Goal: Information Seeking & Learning: Learn about a topic

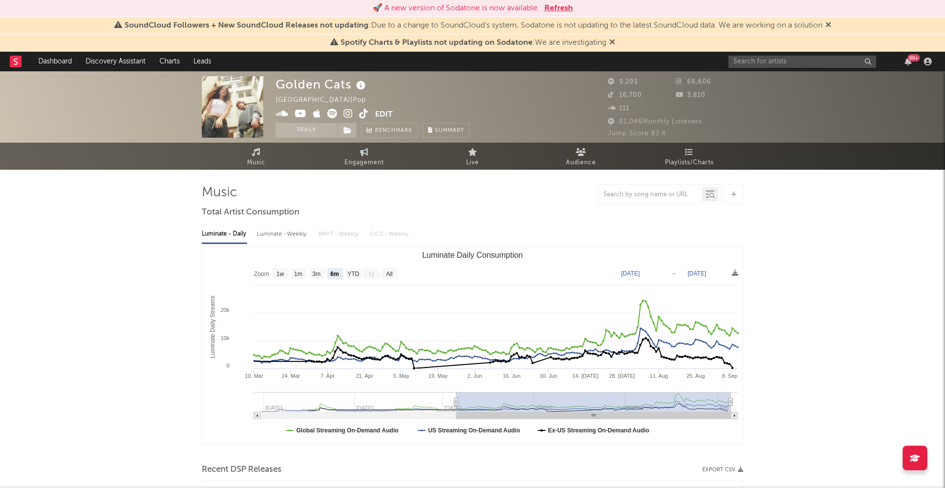
select select "6m"
click at [134, 62] on link "Discovery Assistant" at bounding box center [116, 62] width 74 height 20
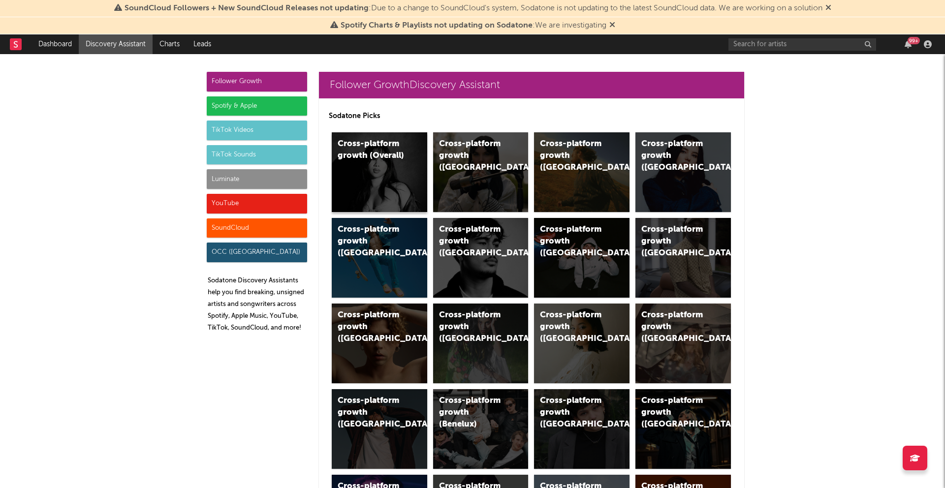
click at [405, 163] on div "Cross-platform growth (Overall)" at bounding box center [379, 172] width 95 height 80
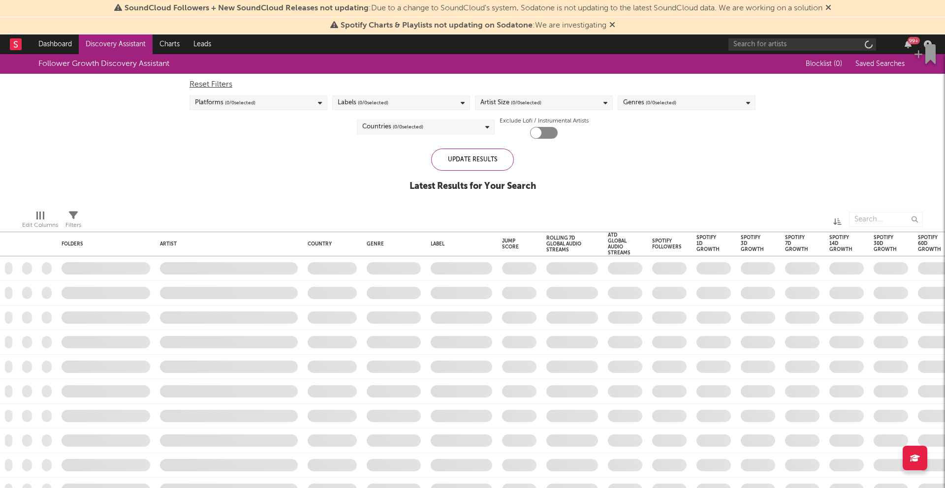
checkbox input "true"
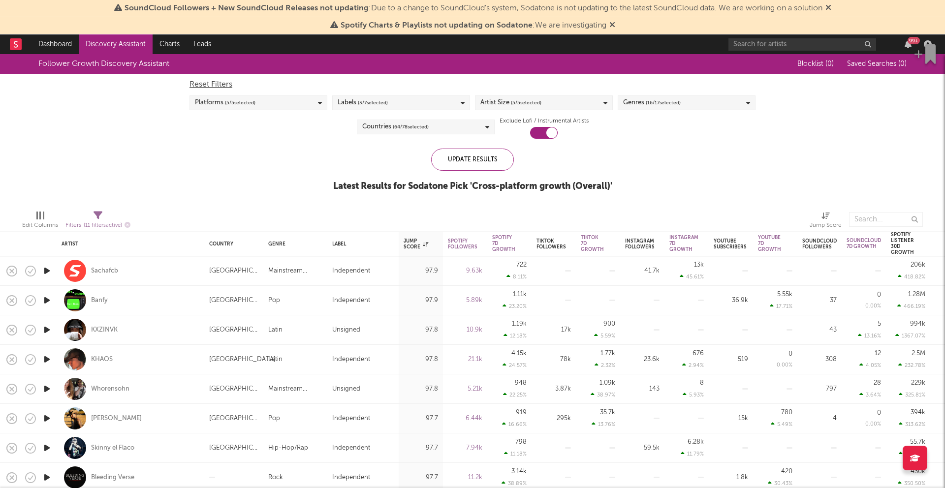
click at [653, 95] on div "Genres ( 16 / 17 selected)" at bounding box center [687, 102] width 138 height 15
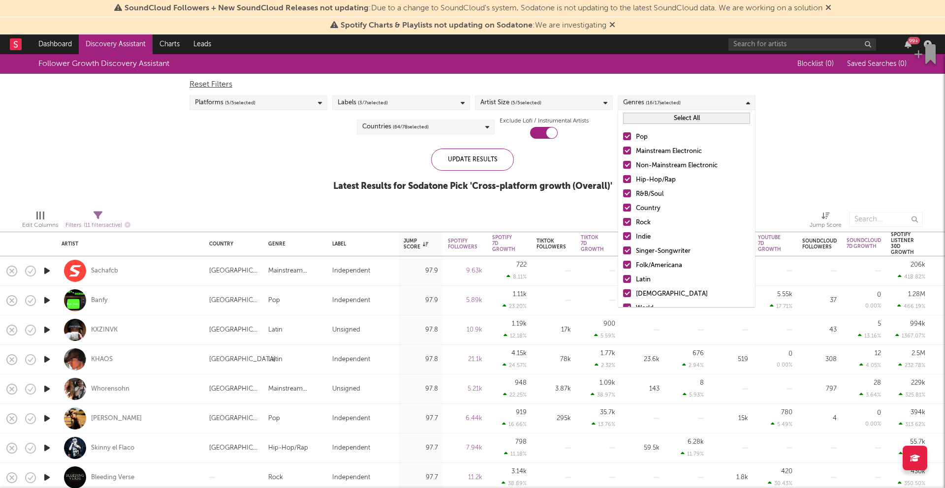
click at [584, 93] on div "Reset Filters Platforms ( 5 / 5 selected) Labels ( 3 / 7 selected) Artist Size …" at bounding box center [473, 106] width 576 height 65
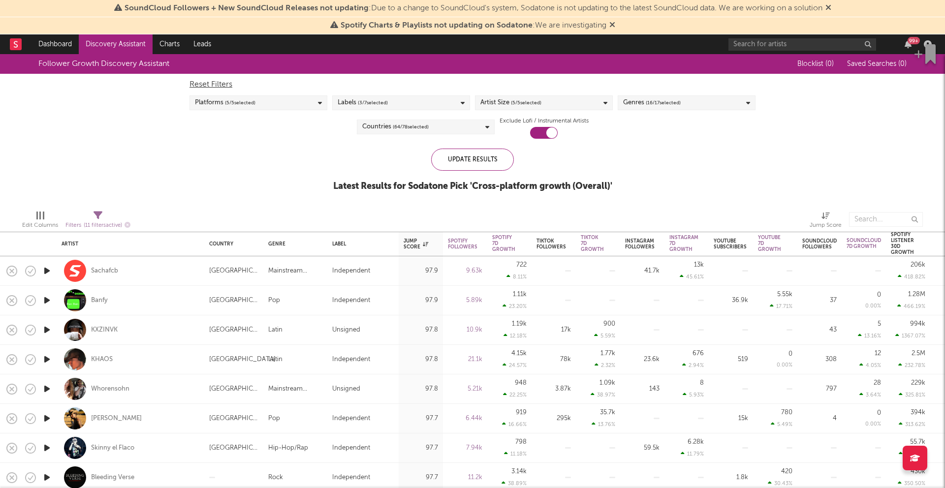
click at [583, 94] on div "Reset Filters Platforms ( 5 / 5 selected) Labels ( 3 / 7 selected) Artist Size …" at bounding box center [473, 106] width 576 height 65
click at [580, 101] on div "Artist Size ( 5 / 5 selected)" at bounding box center [544, 102] width 138 height 15
click at [560, 121] on button "Deselect All" at bounding box center [543, 118] width 127 height 11
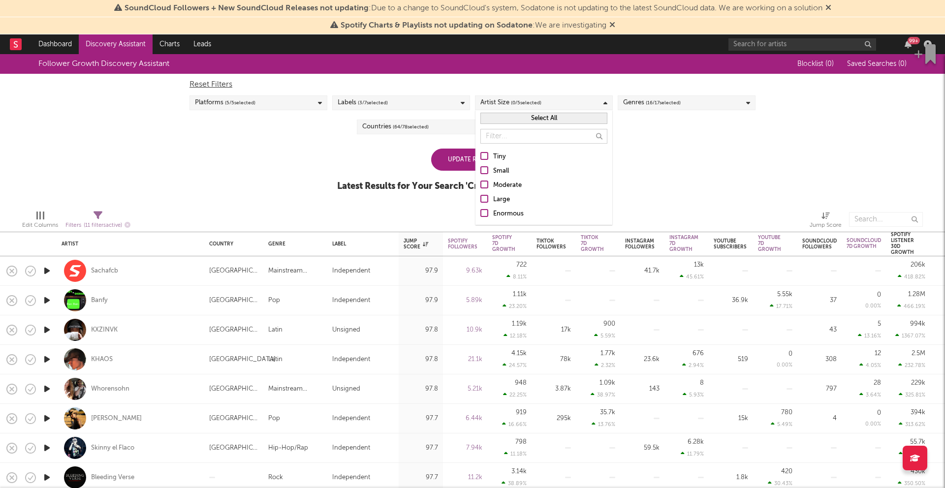
click at [560, 121] on button "Select All" at bounding box center [543, 118] width 127 height 11
click at [559, 121] on button "Deselect All" at bounding box center [543, 118] width 127 height 11
click at [491, 180] on label "Moderate" at bounding box center [543, 186] width 127 height 12
click at [480, 180] on input "Moderate" at bounding box center [480, 186] width 0 height 12
click at [493, 170] on div "Small" at bounding box center [550, 171] width 114 height 12
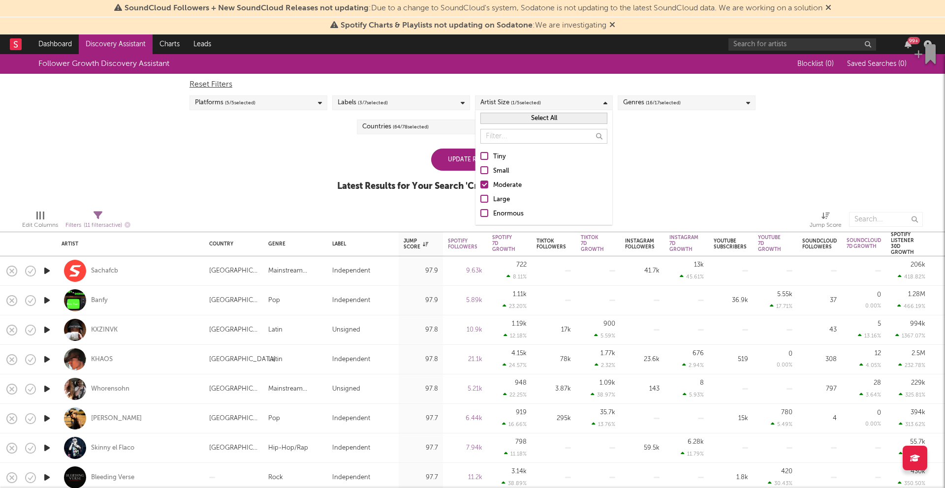
click at [480, 170] on input "Small" at bounding box center [480, 171] width 0 height 12
click at [637, 147] on div "Follower Growth Discovery Assistant Blocklist ( 0 ) Saved Searches ( 0 ) Reset …" at bounding box center [472, 128] width 945 height 148
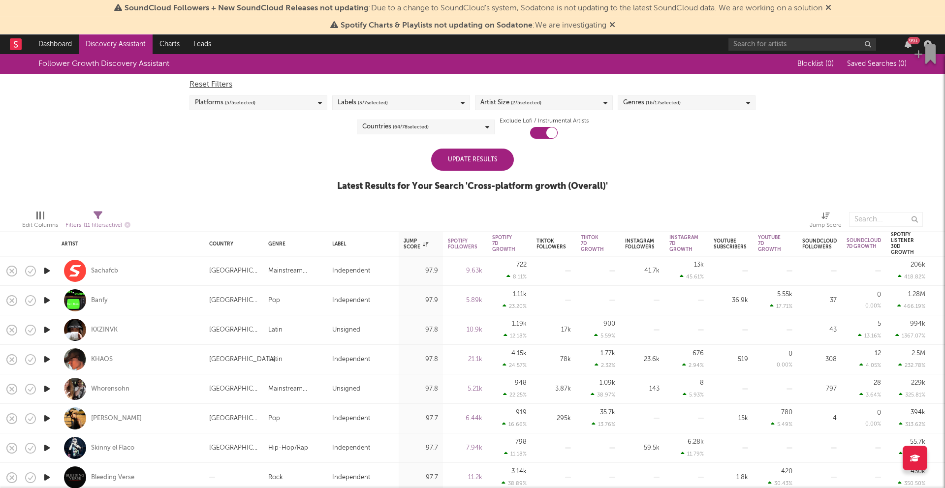
click at [443, 155] on div "Update Results" at bounding box center [472, 160] width 83 height 22
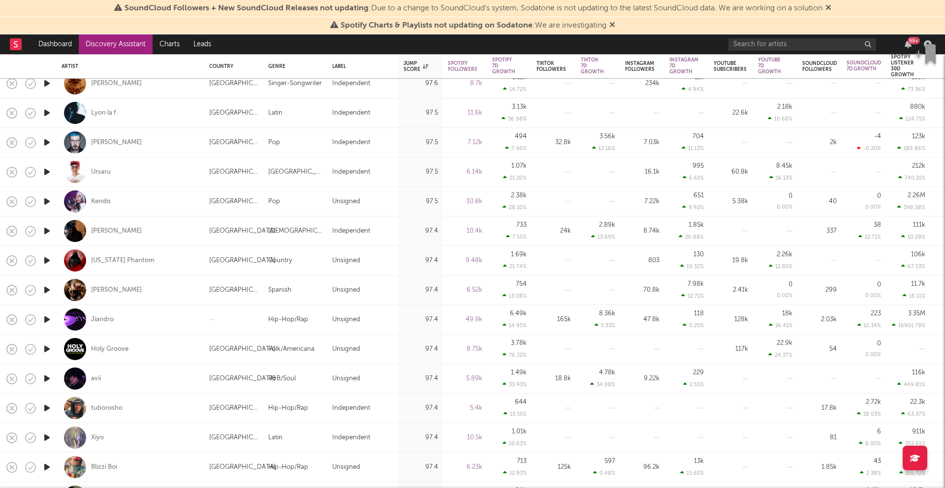
click at [49, 289] on icon "button" at bounding box center [47, 290] width 10 height 12
click at [49, 289] on icon "button" at bounding box center [46, 290] width 9 height 12
click at [50, 381] on icon "button" at bounding box center [47, 379] width 10 height 12
click at [50, 381] on icon "button" at bounding box center [46, 379] width 9 height 12
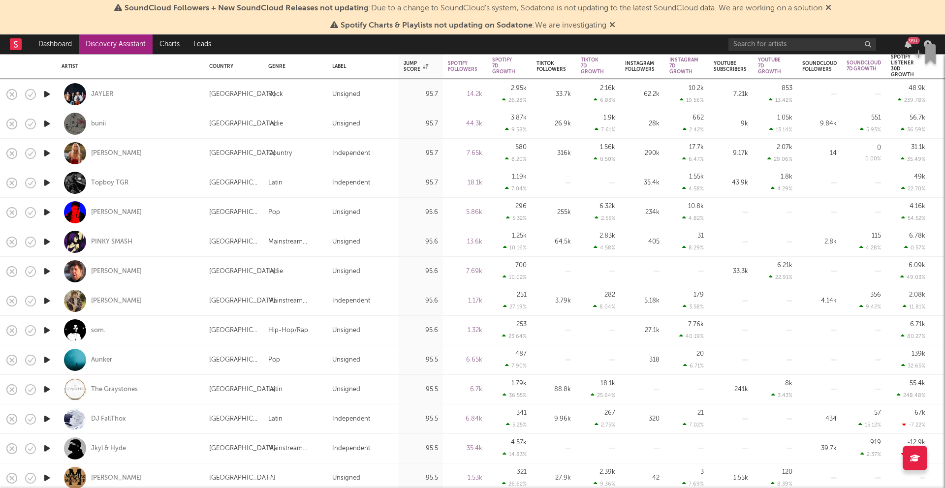
click at [49, 333] on icon "button" at bounding box center [47, 330] width 10 height 12
click at [50, 357] on icon "button" at bounding box center [47, 360] width 10 height 12
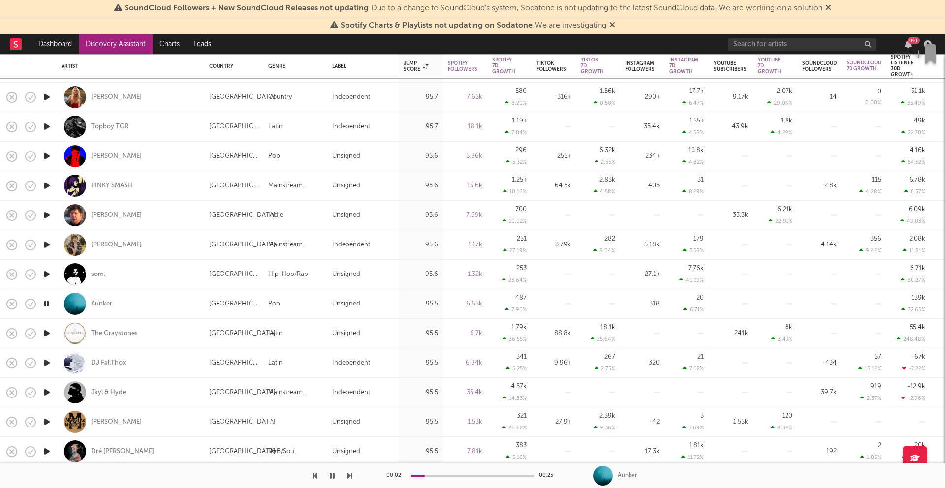
click at [53, 363] on div at bounding box center [47, 363] width 20 height 30
select select "1w"
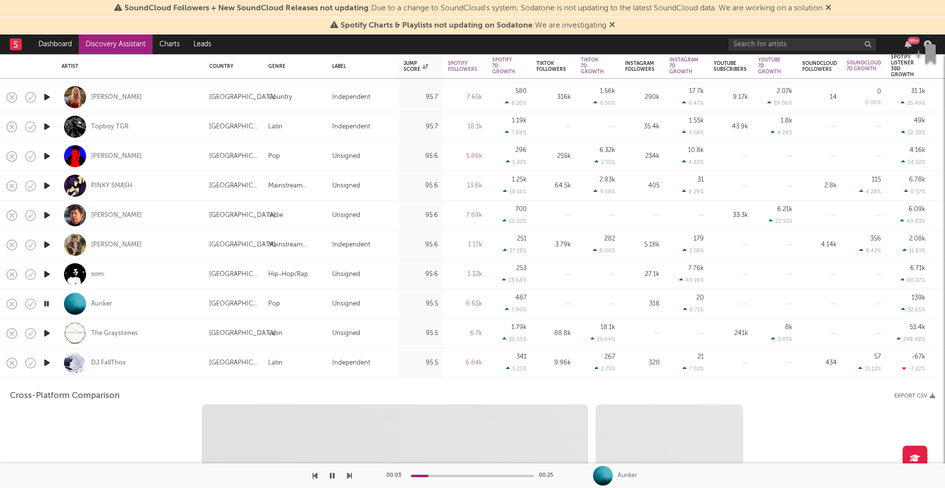
click at [49, 336] on icon "button" at bounding box center [47, 333] width 10 height 12
select select "1w"
click at [167, 361] on div "DJ FallThox" at bounding box center [131, 362] width 138 height 29
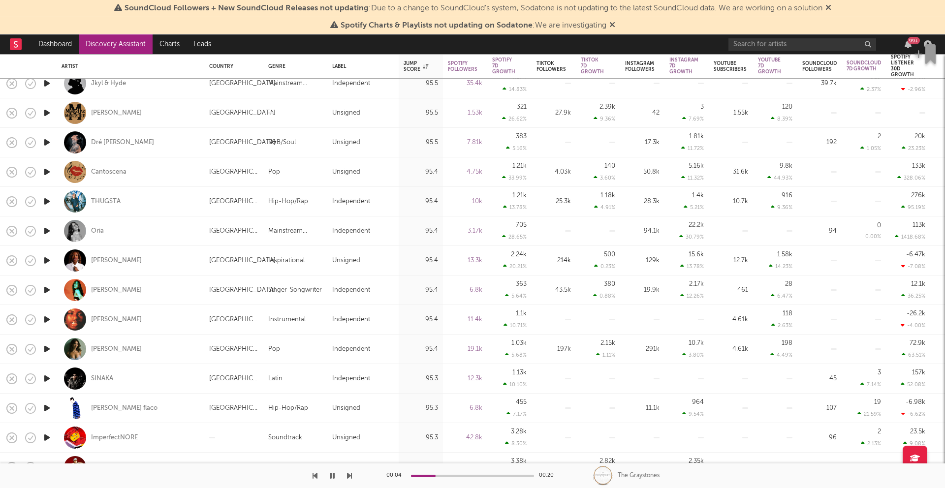
click at [46, 345] on icon "button" at bounding box center [47, 349] width 10 height 12
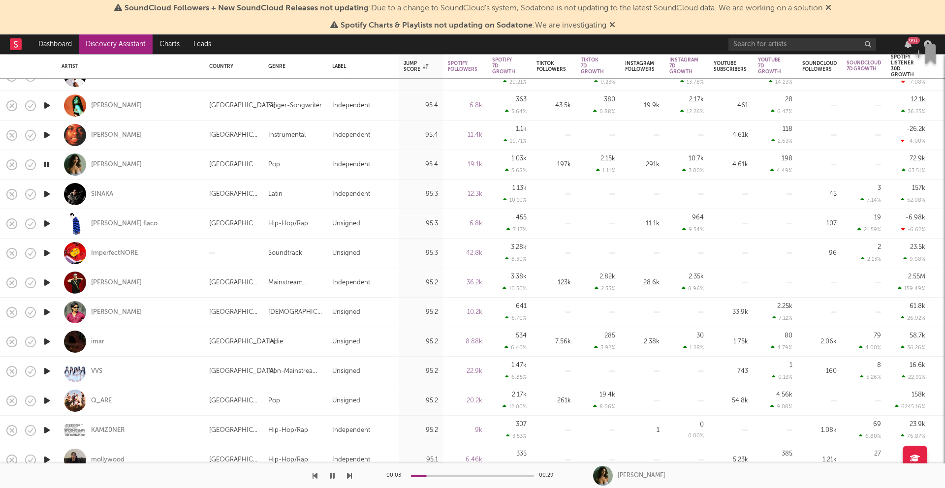
click at [332, 475] on icon "button" at bounding box center [332, 476] width 5 height 8
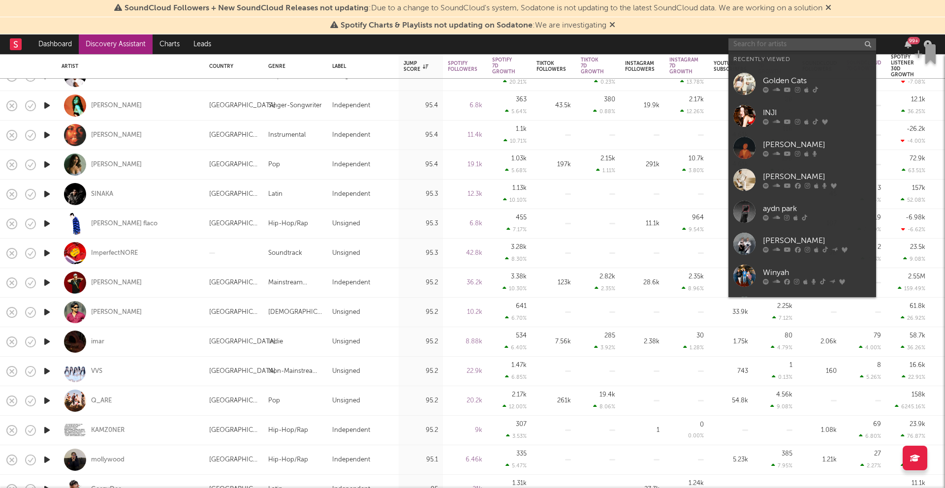
click at [746, 45] on input "text" at bounding box center [802, 44] width 148 height 12
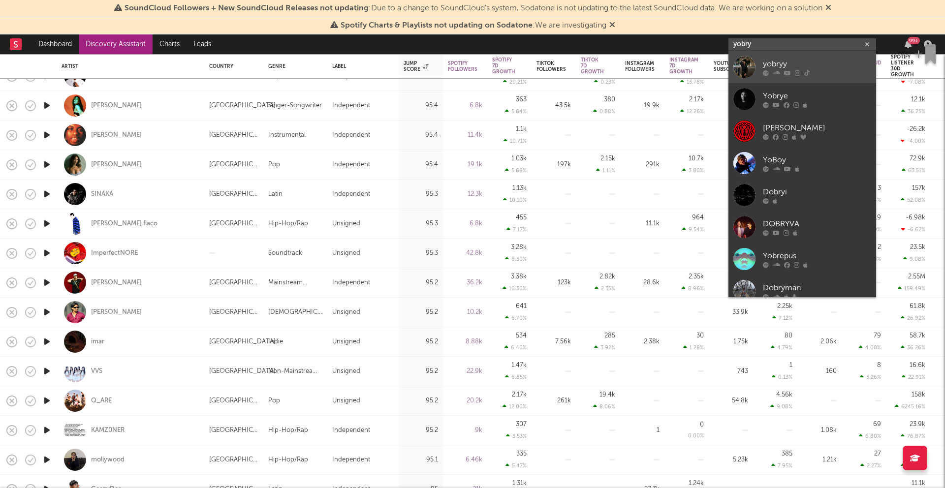
type input "yobry"
click at [831, 69] on div "yobryy" at bounding box center [817, 64] width 108 height 12
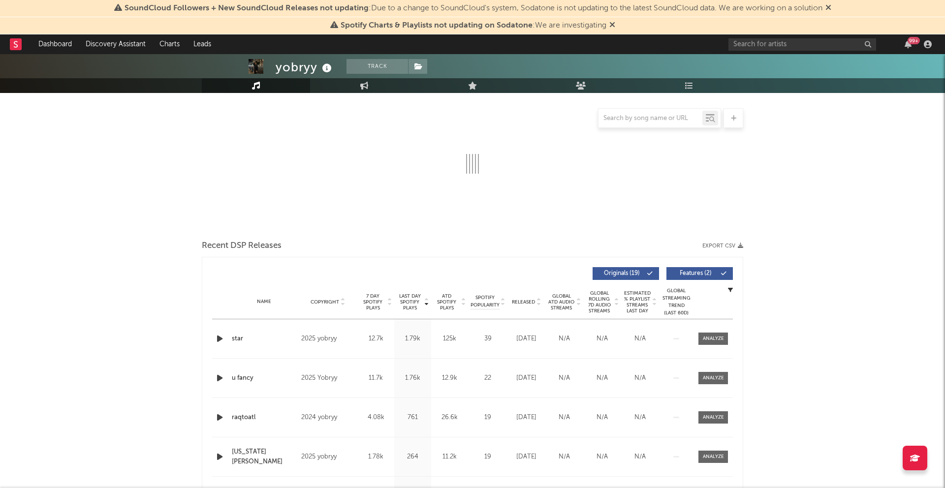
scroll to position [168, 0]
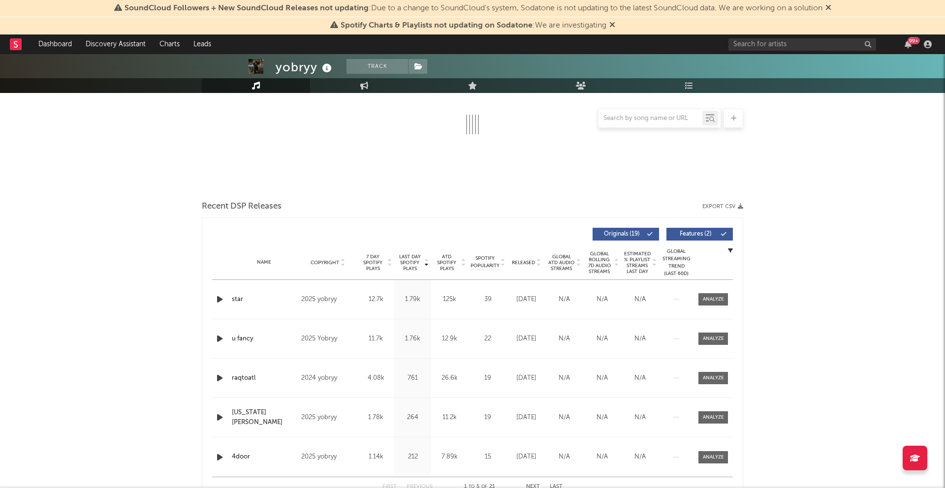
select select "1w"
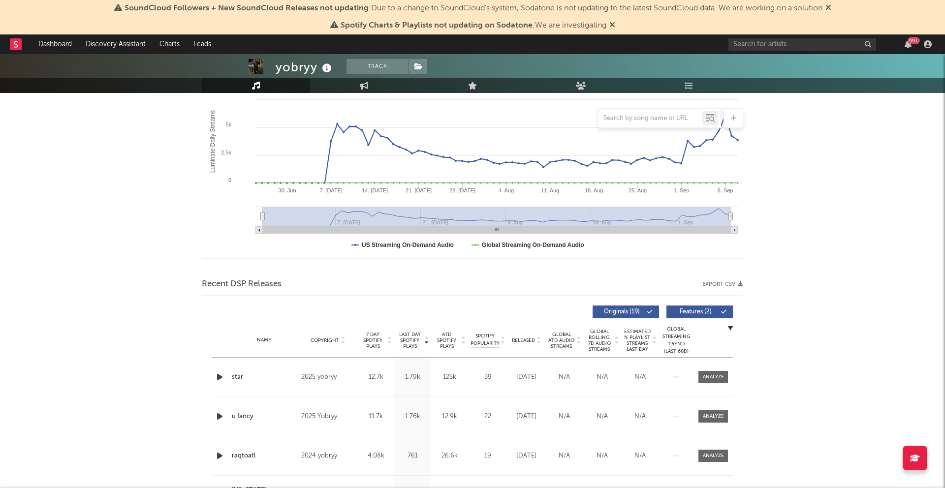
click at [216, 376] on icon "button" at bounding box center [220, 377] width 10 height 12
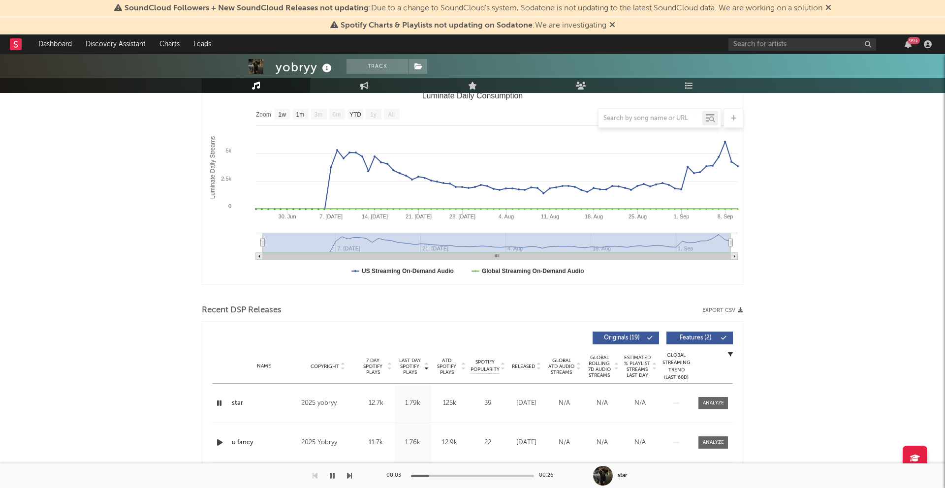
scroll to position [210, 0]
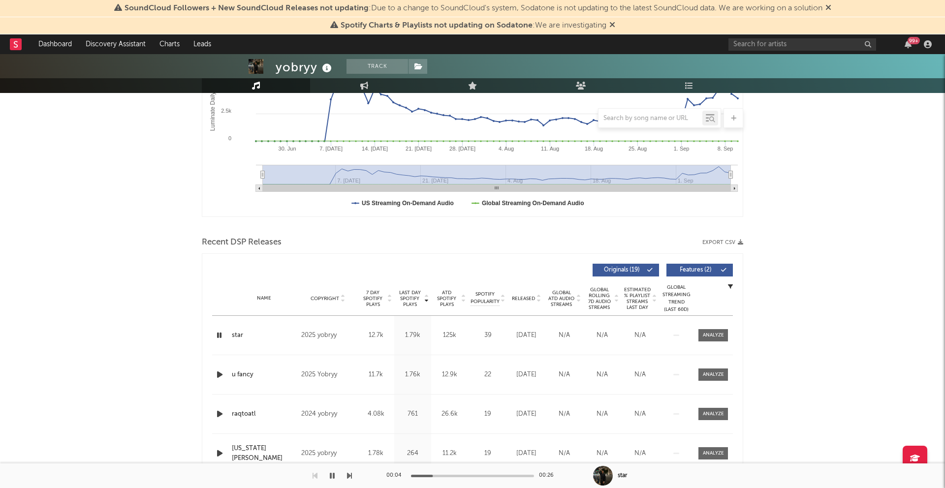
click at [216, 339] on icon "button" at bounding box center [219, 335] width 9 height 12
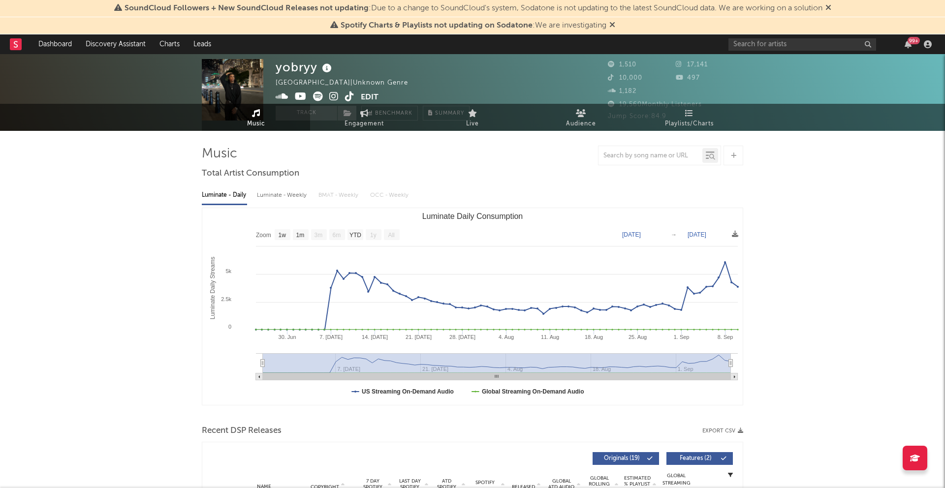
scroll to position [0, 0]
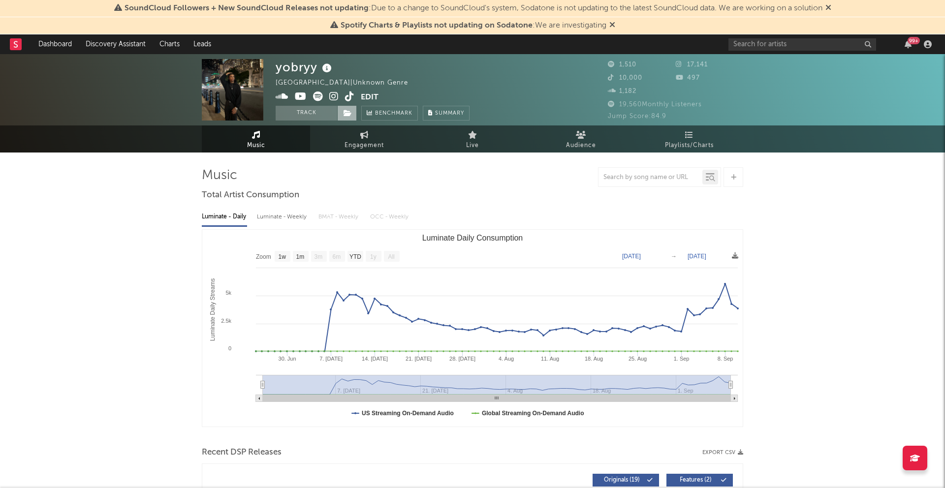
click at [347, 116] on icon at bounding box center [348, 113] width 8 height 7
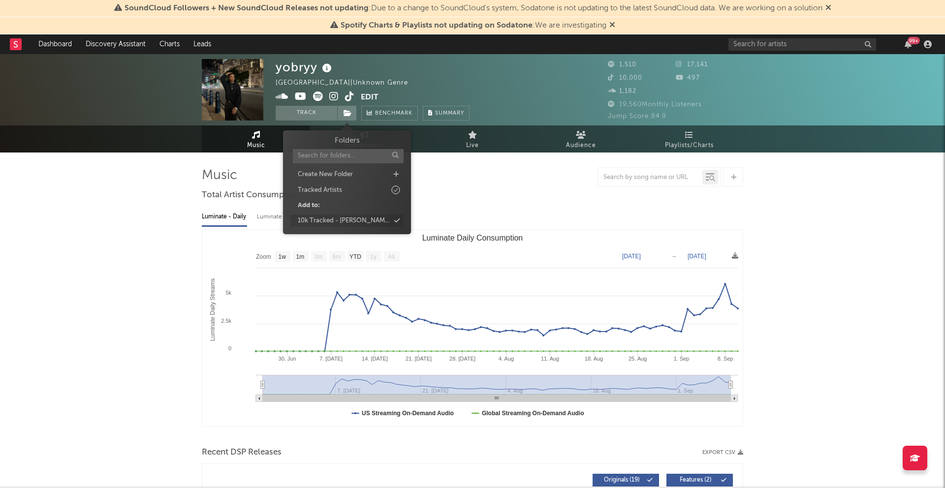
click at [361, 219] on div "10k Tracked - [PERSON_NAME]" at bounding box center [346, 221] width 113 height 13
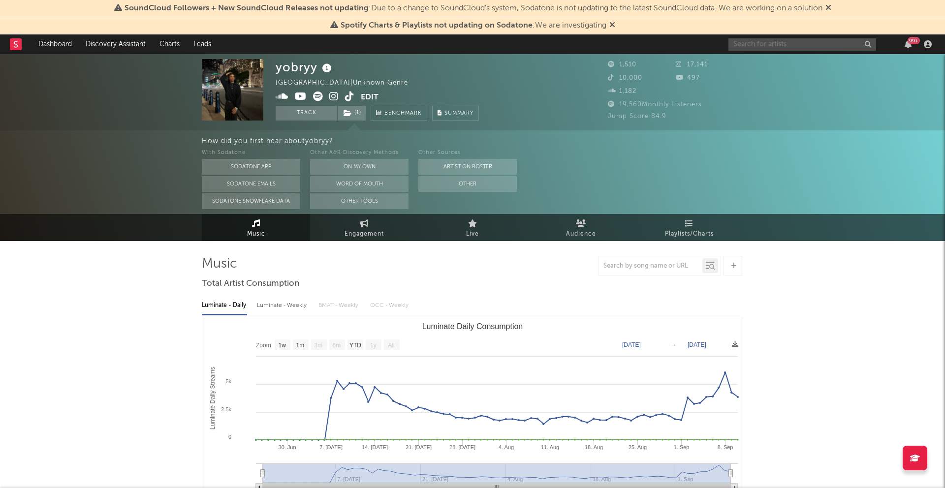
click at [789, 47] on input "text" at bounding box center [802, 44] width 148 height 12
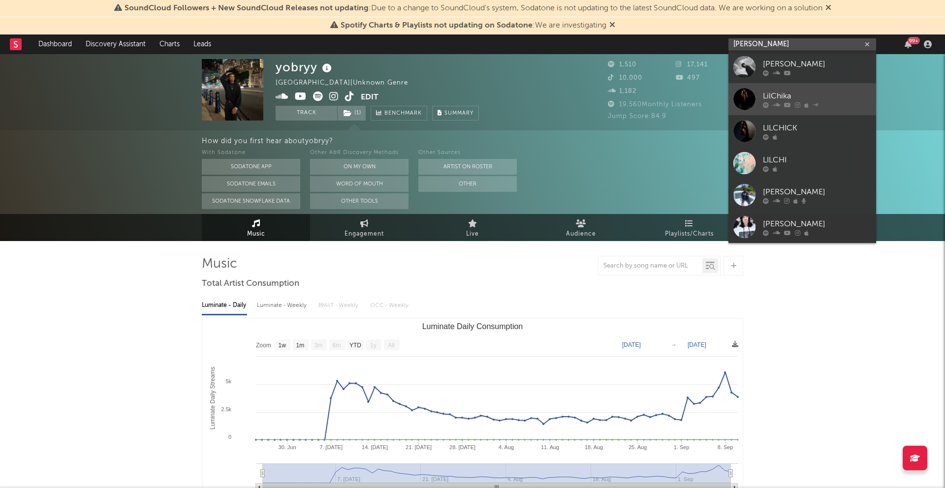
type input "[PERSON_NAME]"
click at [830, 99] on div "LilChika" at bounding box center [817, 96] width 108 height 12
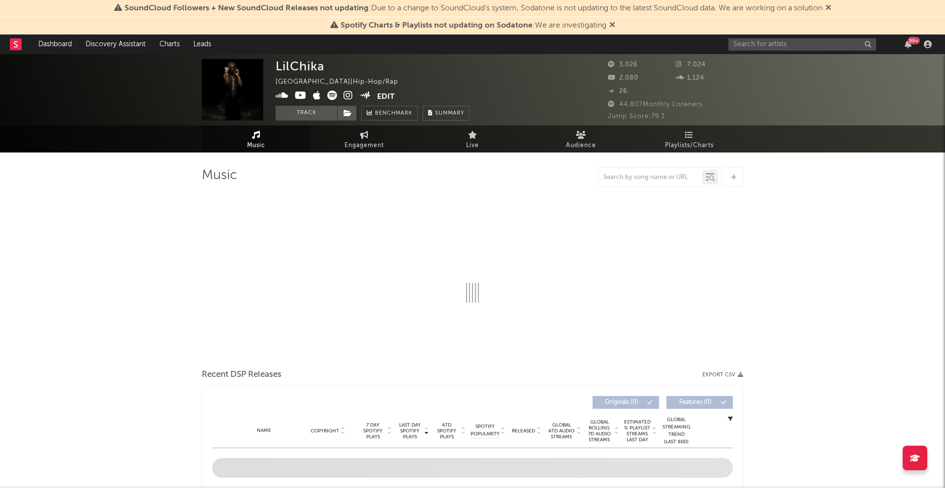
select select "1w"
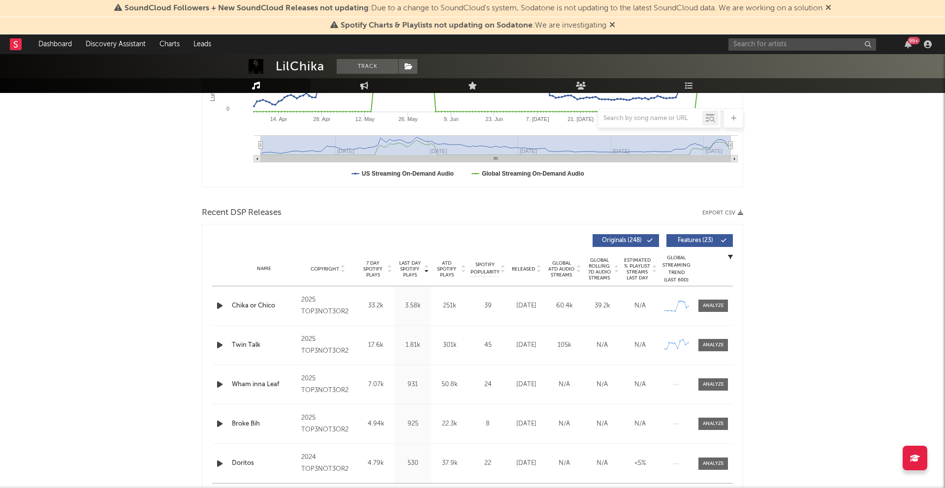
scroll to position [246, 0]
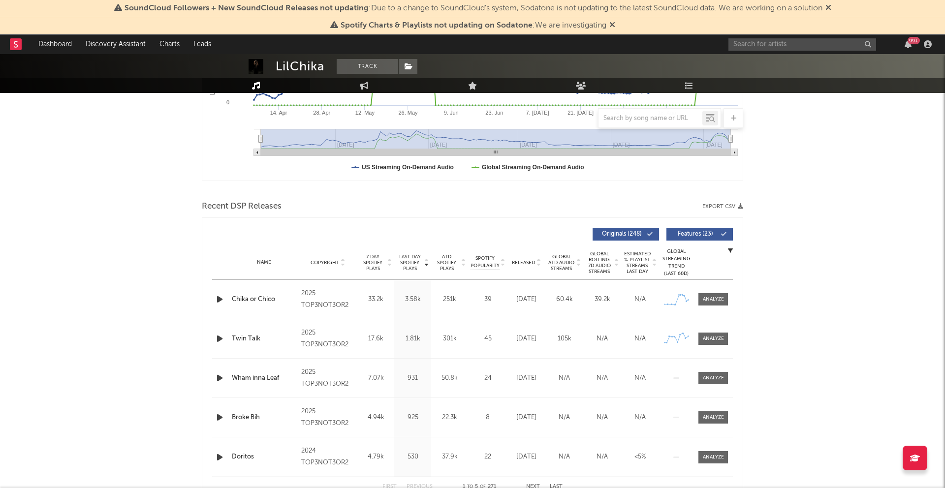
click at [209, 308] on div "Last Day Spotify Plays Copyright 7 Day Spotify Plays Last Day Spotify Plays ATD…" at bounding box center [472, 360] width 541 height 284
click at [217, 303] on icon "button" at bounding box center [220, 299] width 10 height 12
click at [217, 303] on icon "button" at bounding box center [219, 299] width 9 height 12
click at [219, 337] on icon "button" at bounding box center [220, 339] width 10 height 12
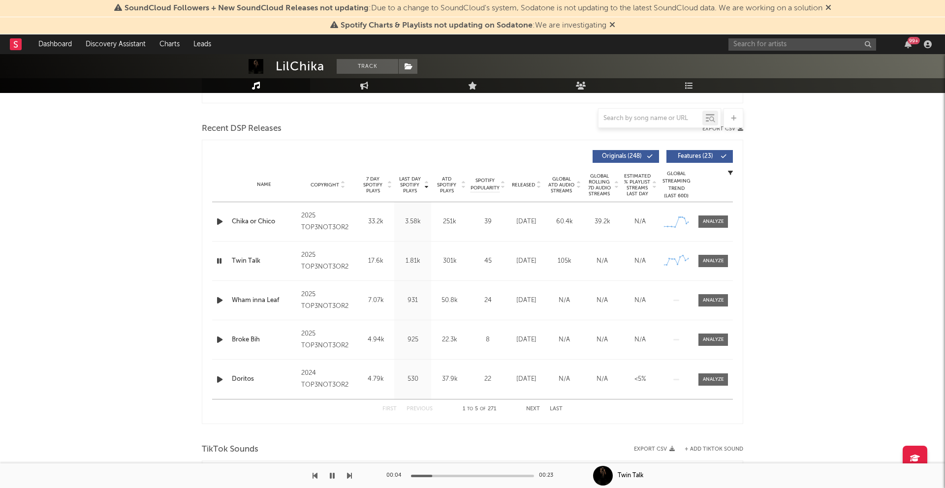
scroll to position [330, 0]
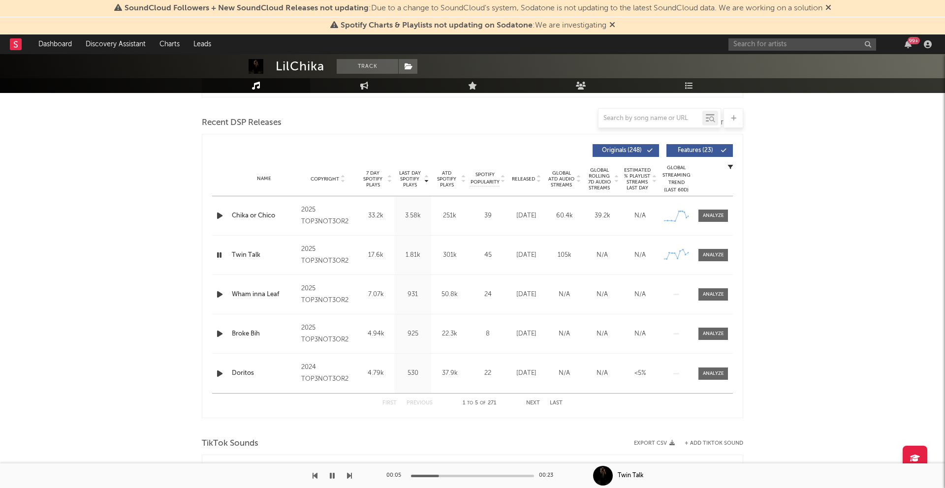
click at [221, 293] on icon "button" at bounding box center [220, 294] width 10 height 12
click at [218, 216] on icon "button" at bounding box center [220, 216] width 10 height 12
click at [221, 215] on icon "button" at bounding box center [219, 216] width 9 height 12
click at [801, 45] on input "text" at bounding box center [802, 44] width 148 height 12
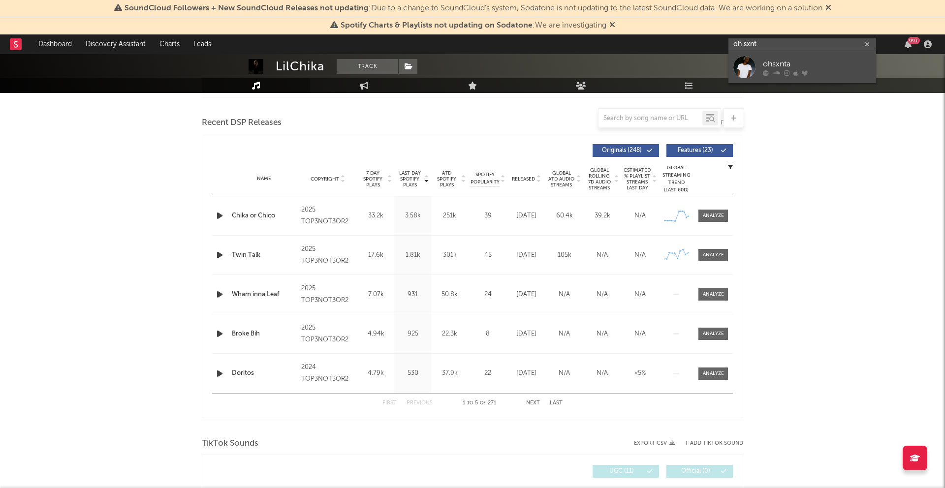
type input "oh sxnt"
click at [801, 62] on div "ohsxnta" at bounding box center [817, 64] width 108 height 12
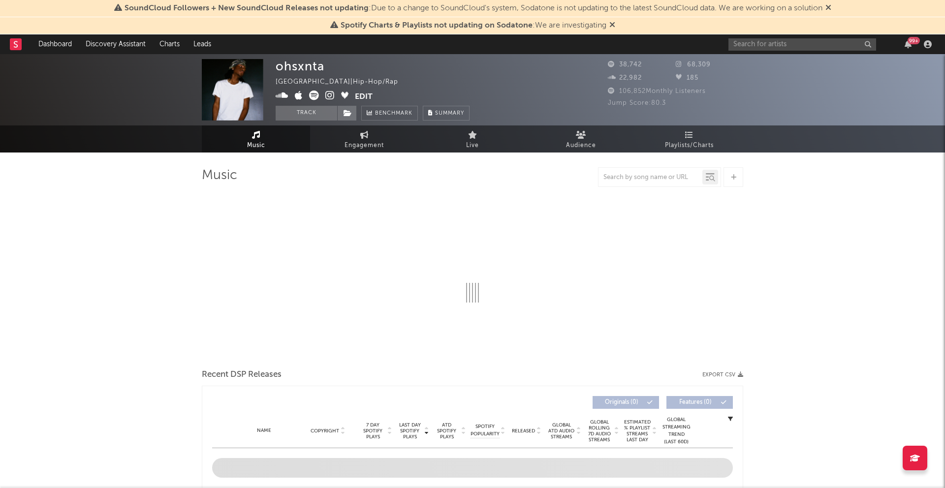
select select "6m"
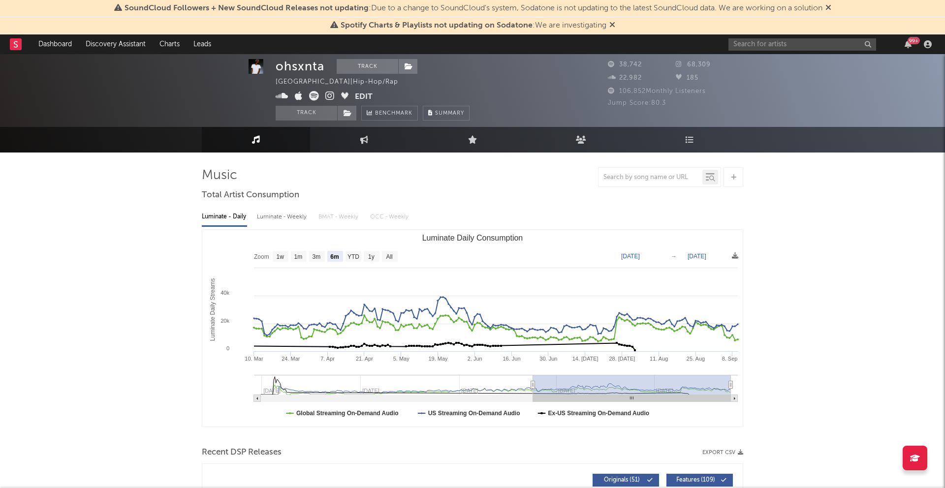
scroll to position [282, 0]
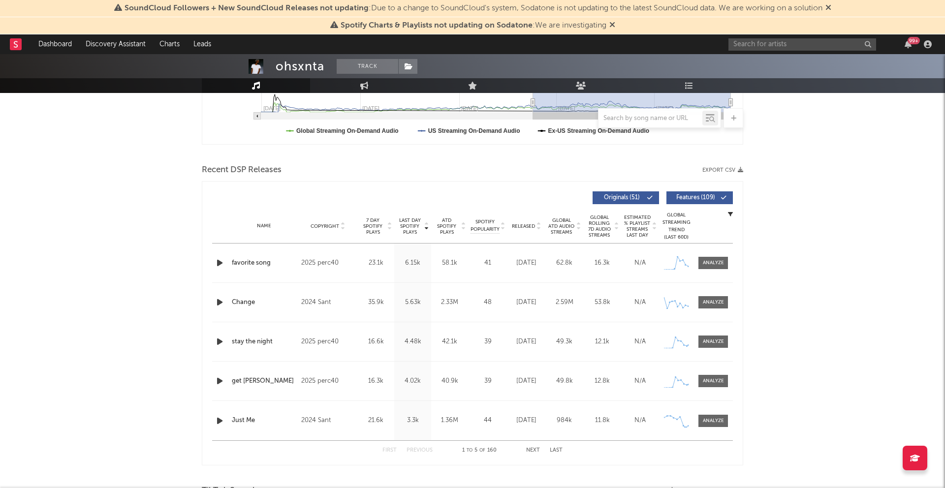
click at [218, 298] on icon "button" at bounding box center [220, 302] width 10 height 12
click at [218, 298] on icon "button" at bounding box center [219, 302] width 9 height 12
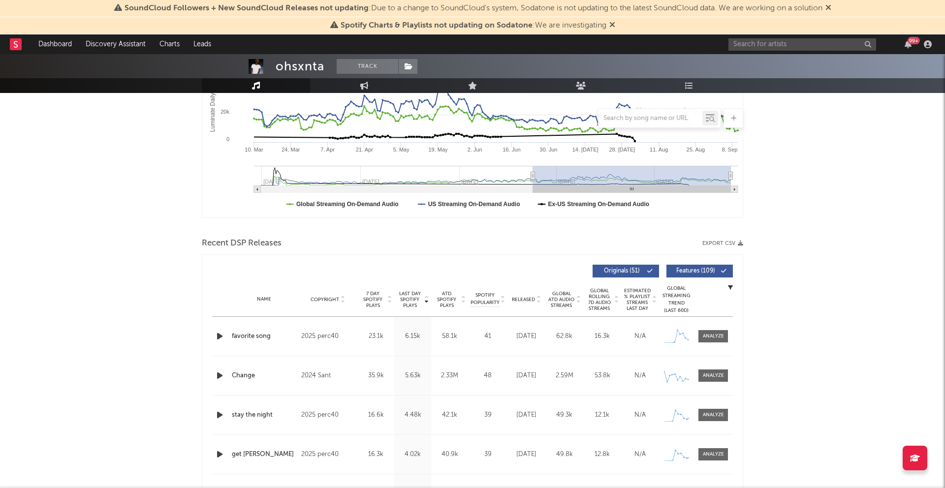
scroll to position [0, 0]
